Goal: Check status: Check status

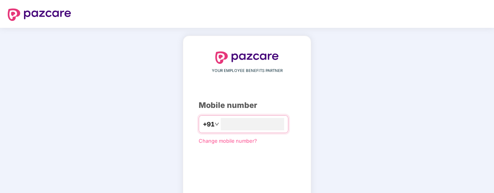
scroll to position [63, 0]
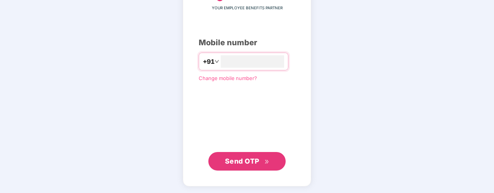
type input "**********"
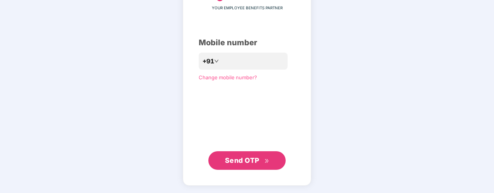
scroll to position [62, 0]
click at [238, 157] on span "Send OTP" at bounding box center [242, 161] width 34 height 8
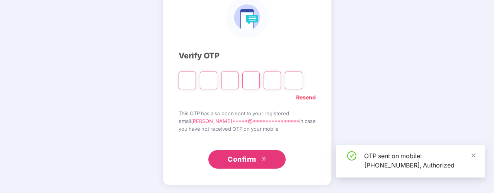
scroll to position [59, 0]
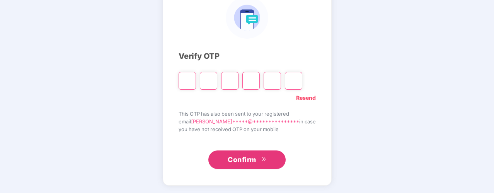
type input "*"
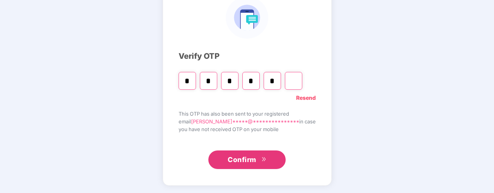
type input "*"
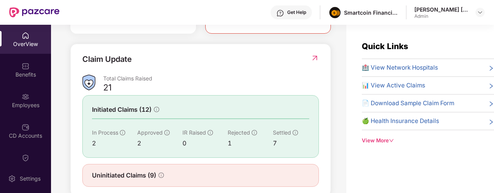
scroll to position [284, 0]
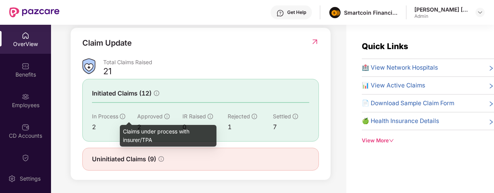
click at [125, 118] on icon "info-circle" at bounding box center [122, 116] width 5 height 5
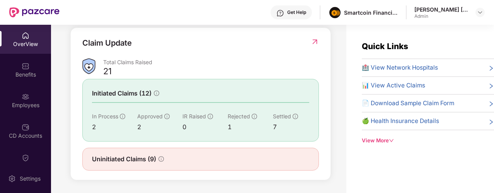
click at [109, 117] on span "In Process" at bounding box center [105, 116] width 26 height 7
click at [145, 92] on span "Initiated Claims (12)" at bounding box center [122, 94] width 60 height 10
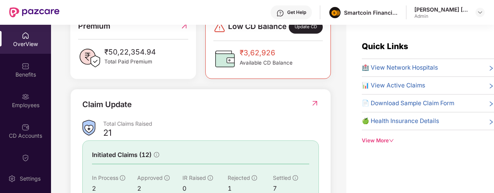
scroll to position [222, 0]
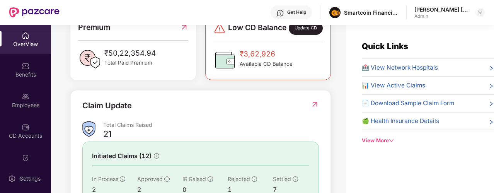
click at [312, 102] on img at bounding box center [315, 105] width 8 height 8
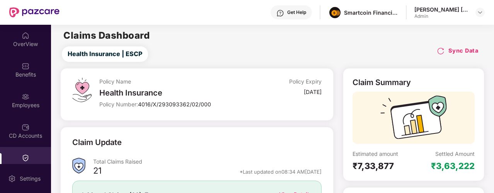
scroll to position [109, 0]
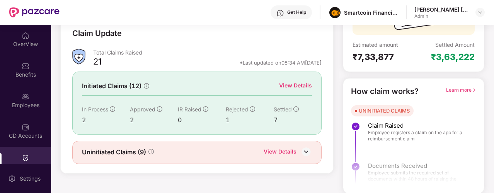
click at [305, 146] on img at bounding box center [306, 152] width 12 height 12
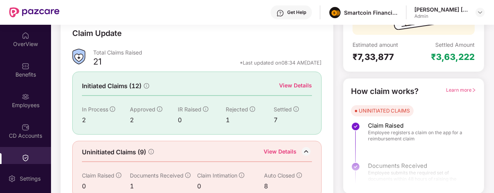
click at [288, 151] on div "View Details" at bounding box center [280, 152] width 33 height 10
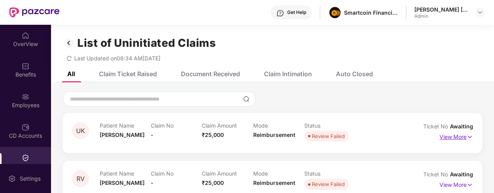
click at [469, 135] on img at bounding box center [470, 137] width 7 height 9
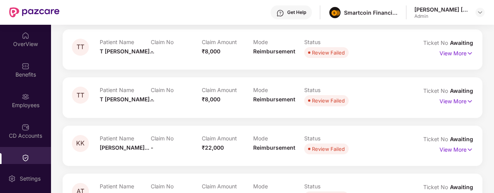
scroll to position [509, 0]
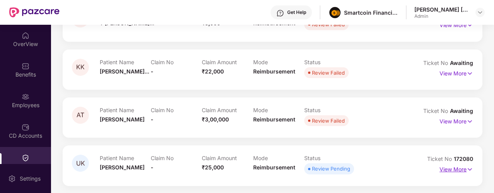
click at [464, 167] on p "View More" at bounding box center [457, 168] width 34 height 10
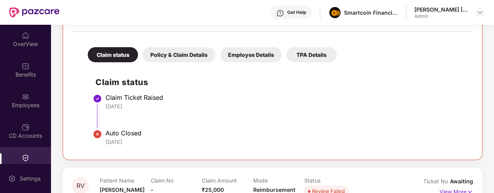
scroll to position [154, 0]
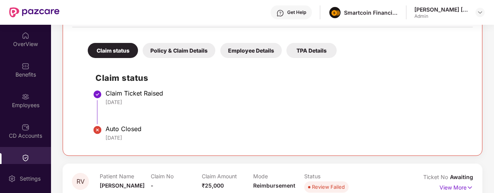
click at [182, 53] on div "Policy & Claim Details" at bounding box center [179, 50] width 73 height 15
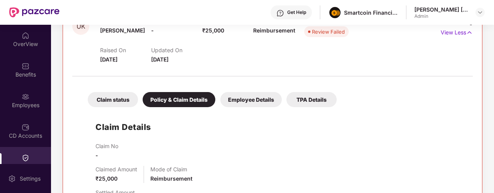
scroll to position [98, 0]
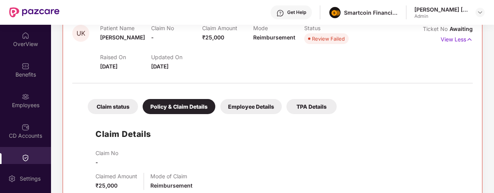
click at [240, 106] on div "Employee Details" at bounding box center [250, 106] width 61 height 15
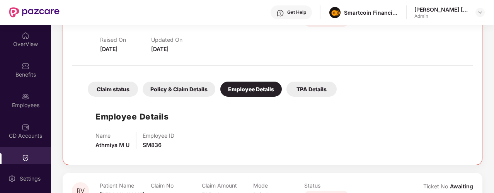
scroll to position [115, 0]
click at [302, 92] on div "TPA Details" at bounding box center [312, 89] width 50 height 15
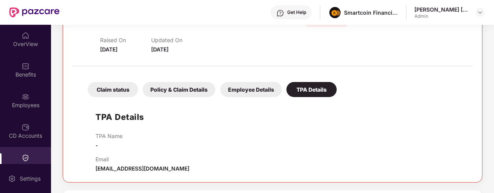
click at [248, 89] on div "Employee Details" at bounding box center [250, 89] width 61 height 15
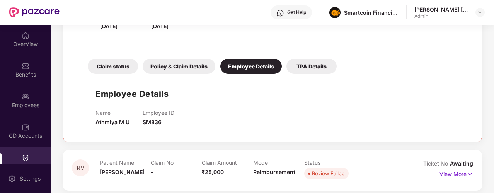
scroll to position [141, 0]
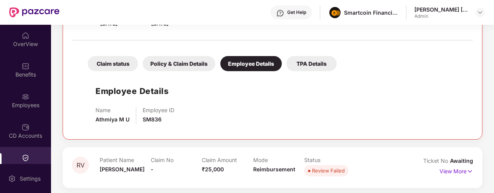
click at [131, 65] on div "Claim status" at bounding box center [113, 63] width 50 height 15
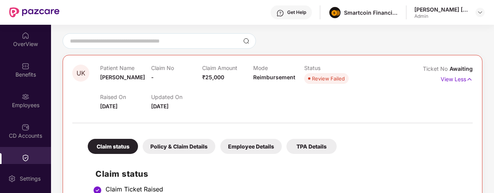
scroll to position [35, 0]
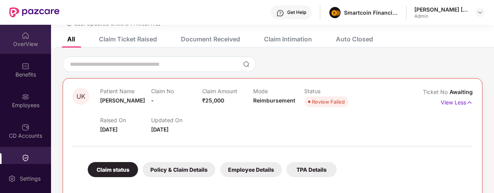
click at [17, 34] on div "OverView" at bounding box center [25, 39] width 51 height 29
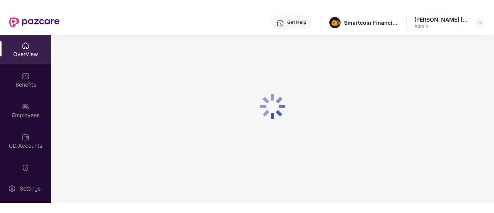
scroll to position [25, 0]
